Goal: Transaction & Acquisition: Obtain resource

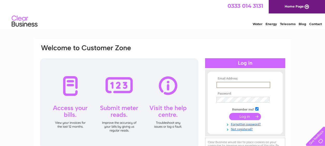
click at [229, 86] on input "text" at bounding box center [243, 85] width 54 height 6
click at [229, 113] on input "submit" at bounding box center [245, 116] width 32 height 7
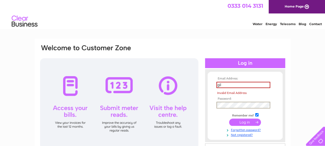
click at [229, 118] on input "submit" at bounding box center [245, 121] width 32 height 7
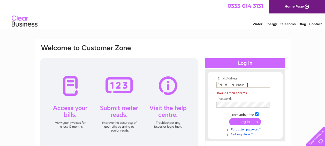
type input "gillian.scholes@west-dunbarton.gov.uk"
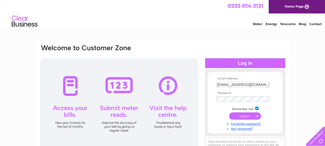
click at [244, 115] on input "submit" at bounding box center [245, 115] width 32 height 7
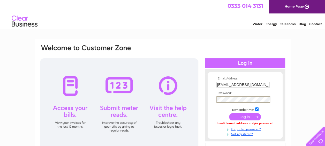
click at [229, 113] on input "submit" at bounding box center [245, 116] width 32 height 7
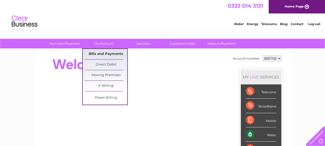
click at [104, 54] on link "Bills and Payments" at bounding box center [105, 54] width 43 height 10
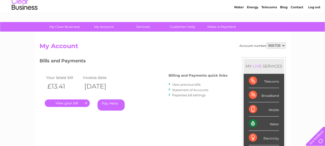
scroll to position [17, 0]
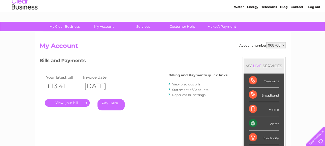
click at [72, 104] on link "." at bounding box center [67, 102] width 45 height 7
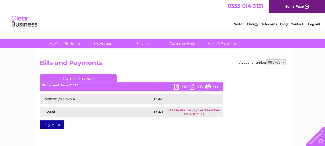
click at [180, 85] on link "PDF" at bounding box center [182, 86] width 16 height 7
